Goal: Register for event/course

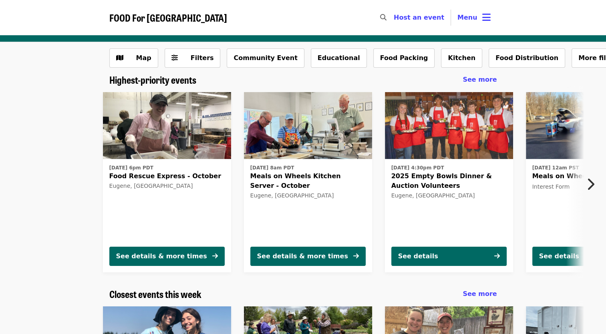
click at [591, 181] on icon "chevron-right icon" at bounding box center [590, 184] width 8 height 15
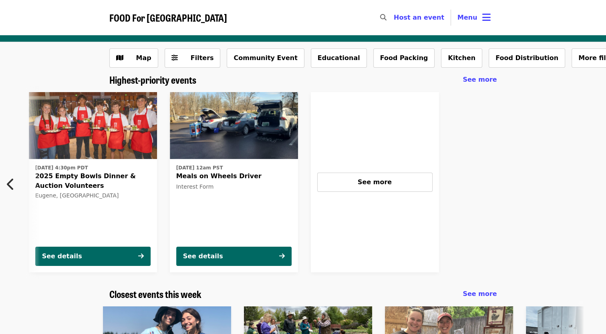
scroll to position [0, 359]
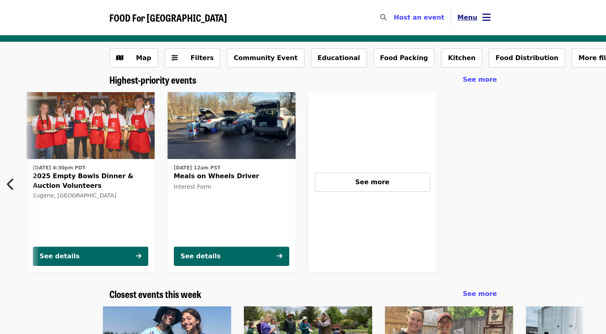
click at [487, 25] on button "Menu" at bounding box center [474, 17] width 46 height 19
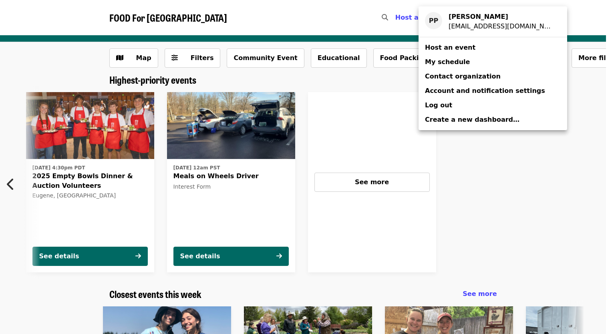
click at [468, 58] on link "My schedule" at bounding box center [492, 62] width 149 height 14
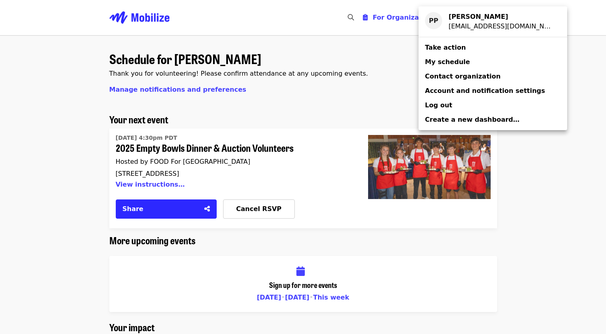
click at [370, 108] on div "Account menu" at bounding box center [306, 167] width 612 height 334
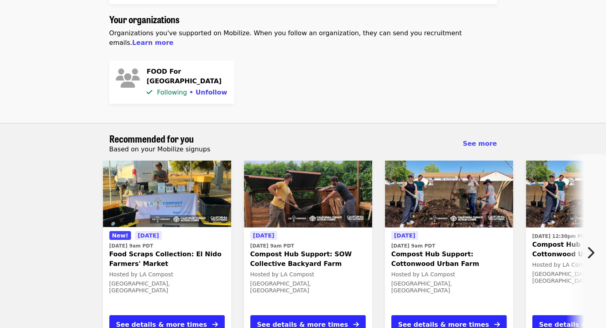
scroll to position [400, 0]
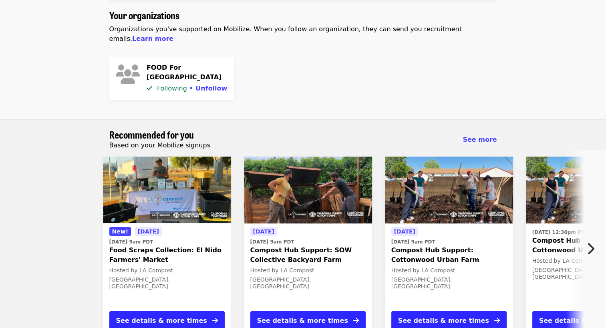
click at [213, 266] on div "Hosted by LA Compost" at bounding box center [166, 270] width 115 height 8
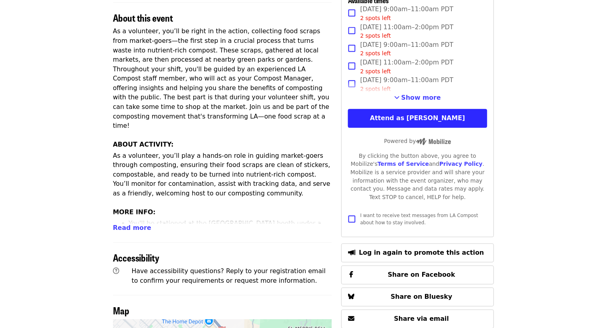
scroll to position [440, 0]
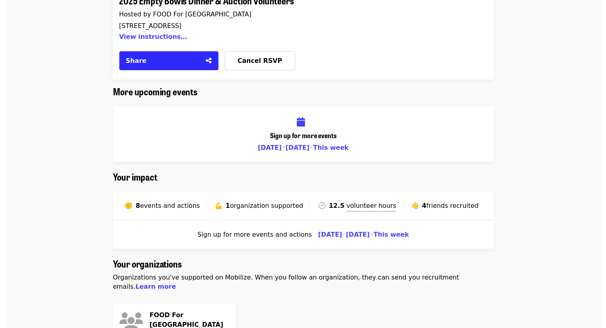
scroll to position [440, 0]
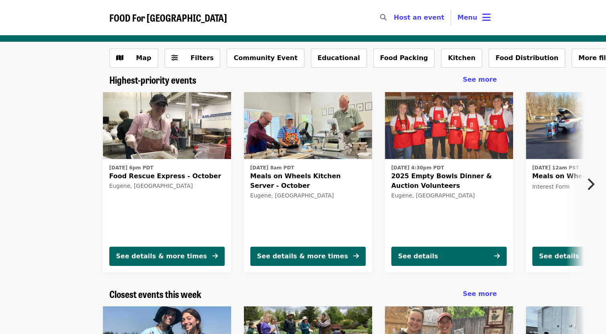
click at [588, 177] on icon "chevron-right icon" at bounding box center [590, 184] width 8 height 15
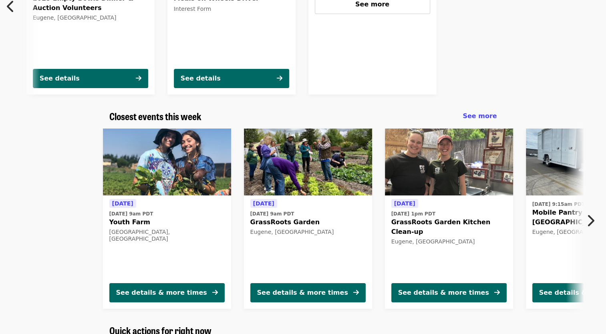
scroll to position [200, 0]
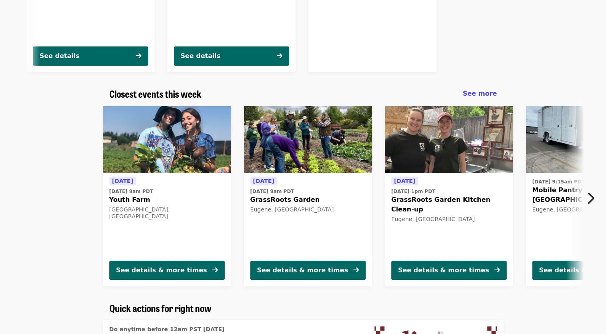
click at [592, 193] on icon "chevron-right icon" at bounding box center [590, 198] width 8 height 15
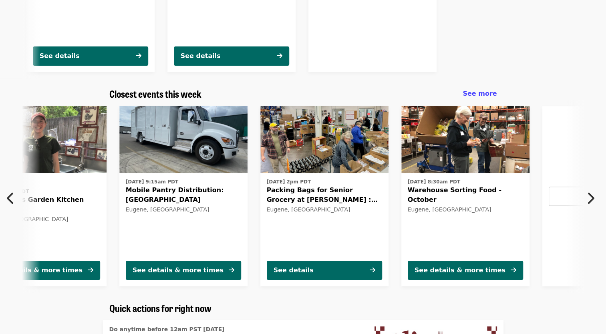
scroll to position [0, 431]
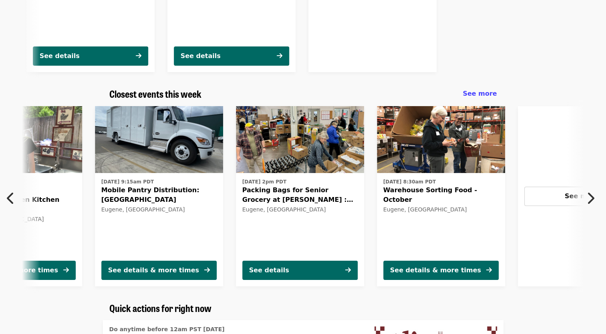
click at [146, 135] on img at bounding box center [159, 139] width 128 height 67
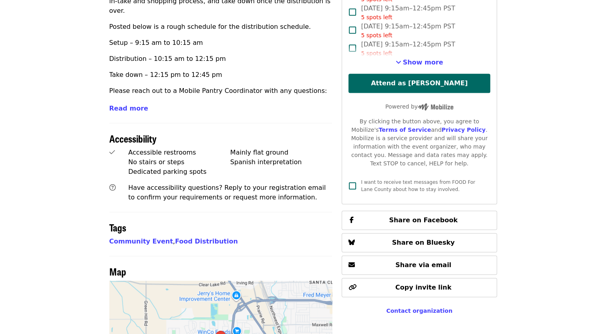
scroll to position [400, 0]
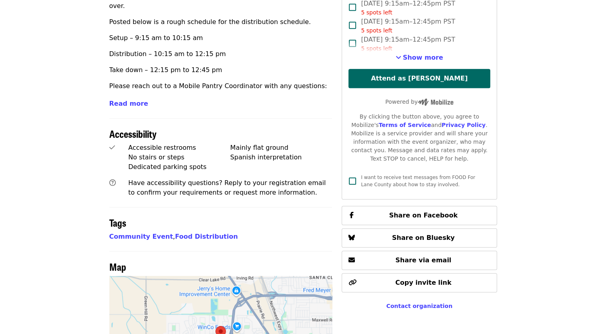
click at [126, 100] on span "Read more" at bounding box center [128, 104] width 39 height 8
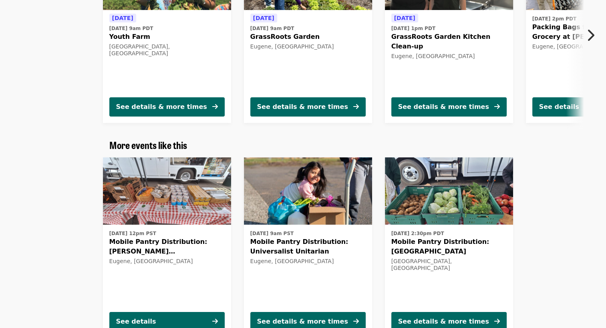
scroll to position [1481, 0]
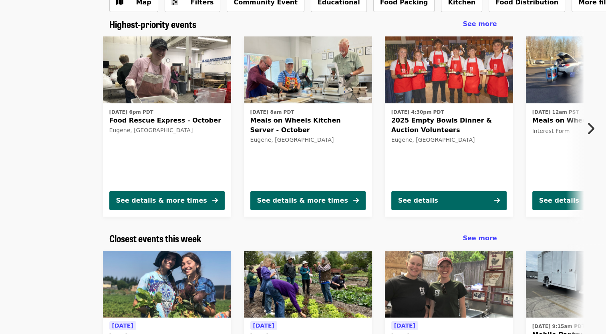
scroll to position [49, 0]
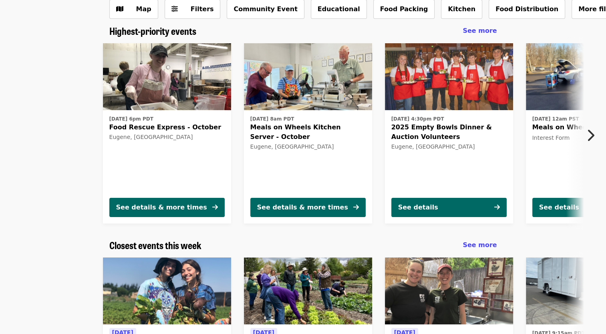
click at [174, 126] on span "Food Rescue Express - October" at bounding box center [166, 127] width 115 height 10
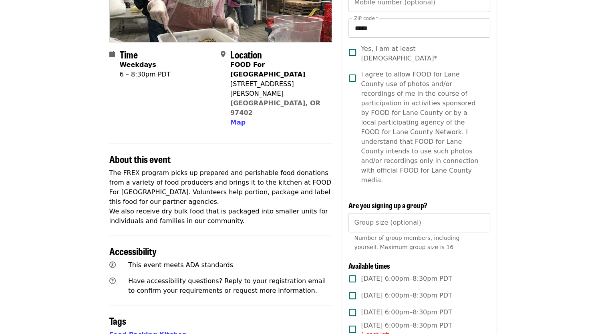
scroll to position [280, 0]
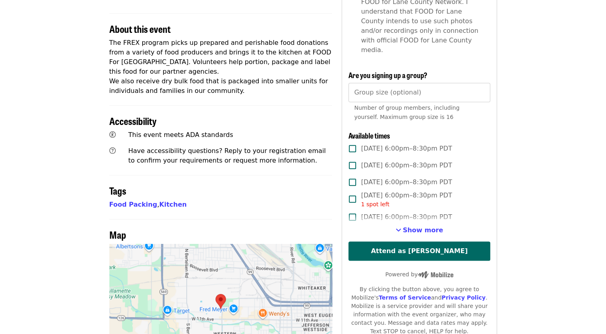
click at [426, 209] on label "[DATE] 6:00pm–8:30pm PDT" at bounding box center [413, 217] width 139 height 17
click at [418, 212] on span "[DATE] 6:00pm–8:30pm PDT" at bounding box center [406, 217] width 91 height 10
click at [419, 226] on span "Show more" at bounding box center [423, 230] width 40 height 8
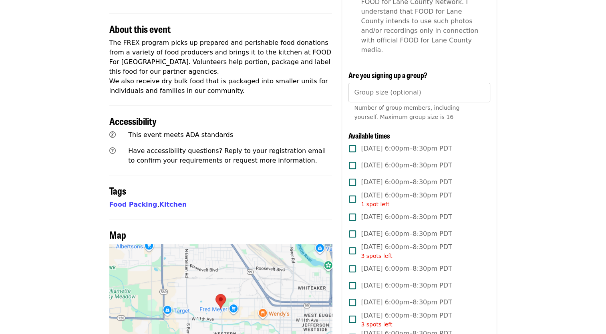
click at [402, 191] on span "[DATE] 6:00pm–8:30pm PDT 1 spot left" at bounding box center [406, 200] width 91 height 18
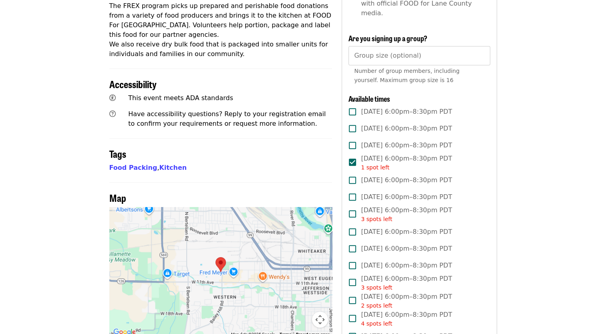
scroll to position [320, 0]
